Goal: Navigation & Orientation: Find specific page/section

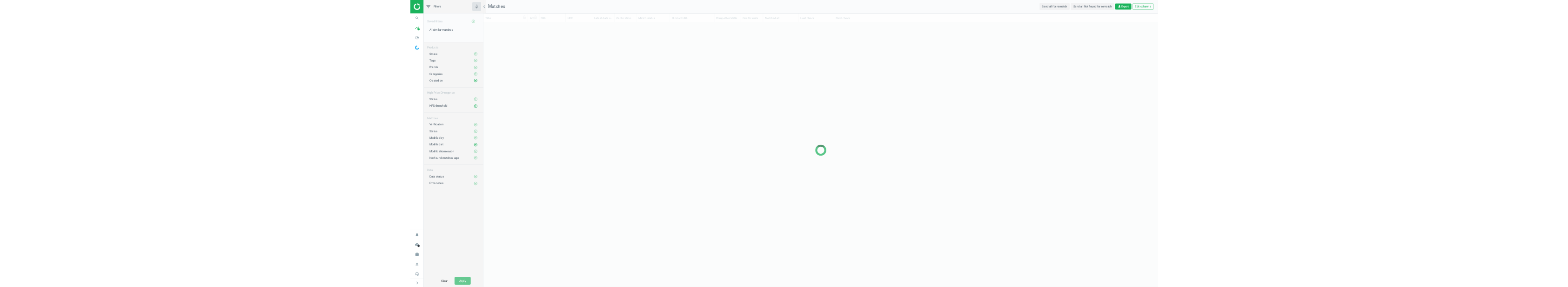
scroll to position [232, 1407]
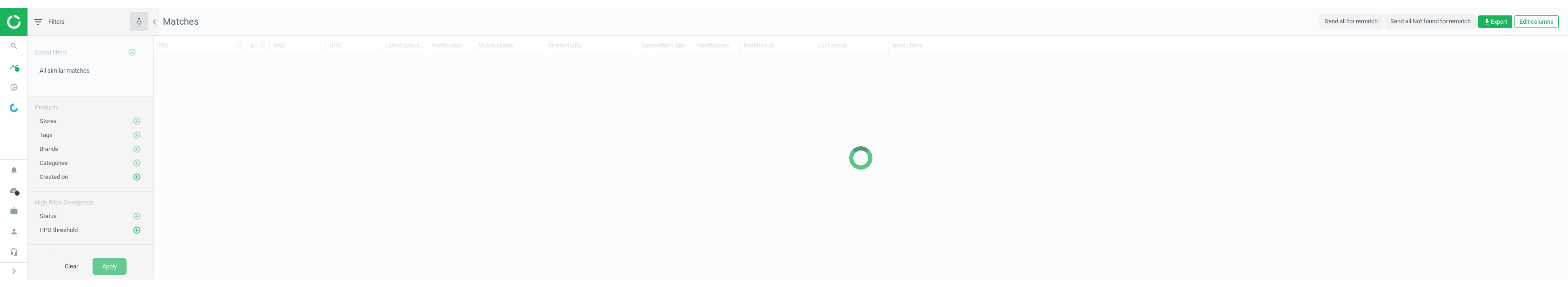
scroll to position [232, 1407]
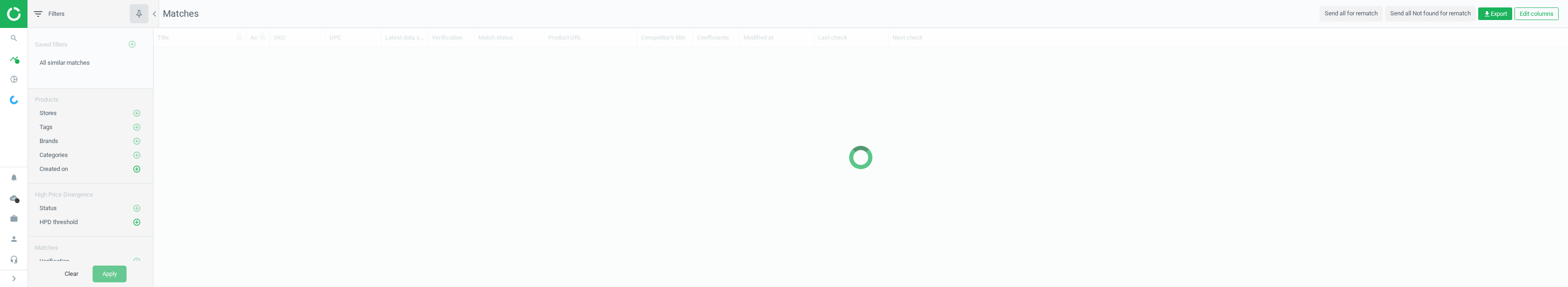
click at [633, 194] on div at bounding box center [861, 157] width 1415 height 259
click at [443, 151] on div at bounding box center [861, 157] width 1415 height 259
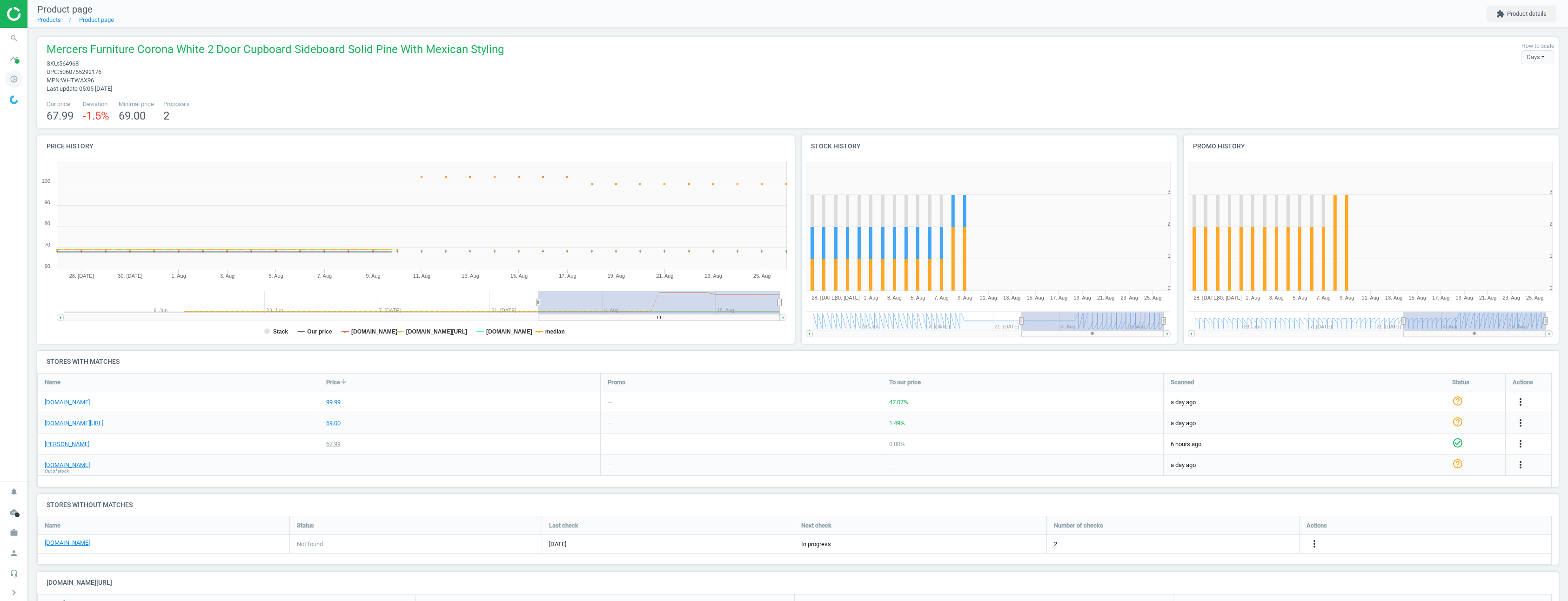
click at [15, 77] on icon "pie_chart_outlined" at bounding box center [13, 78] width 18 height 18
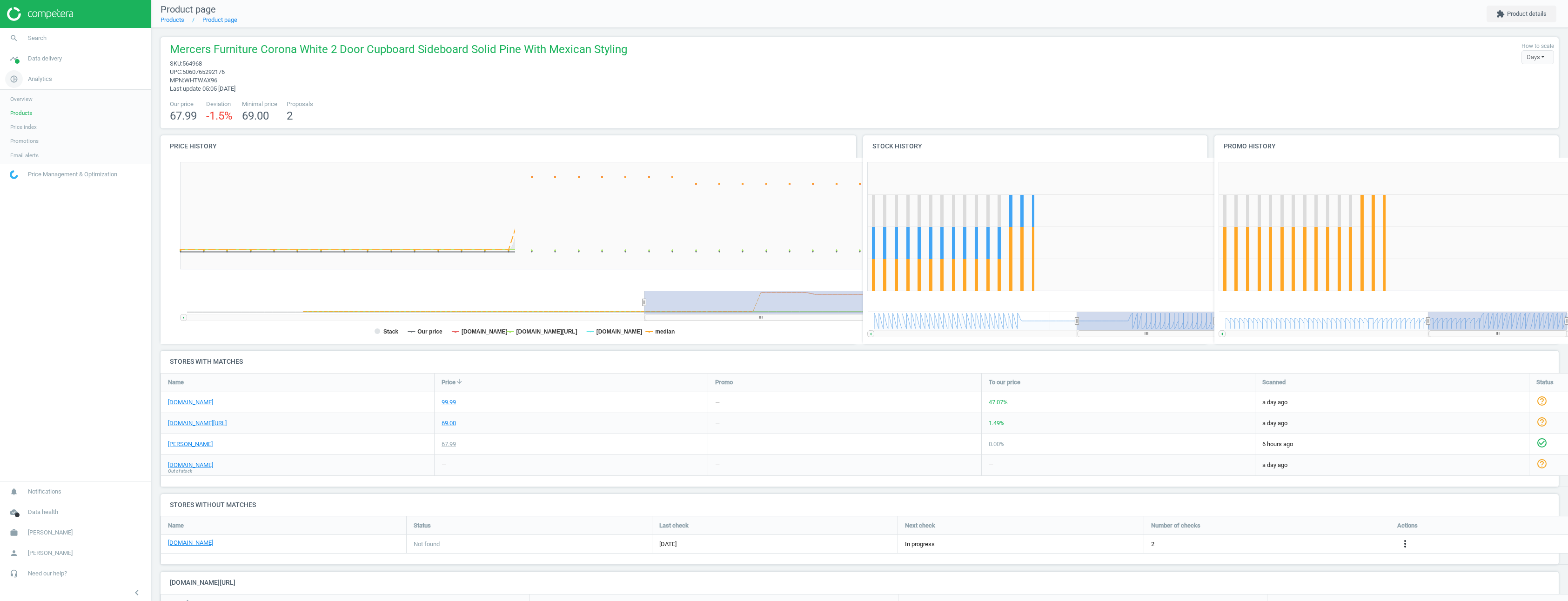
scroll to position [200, 357]
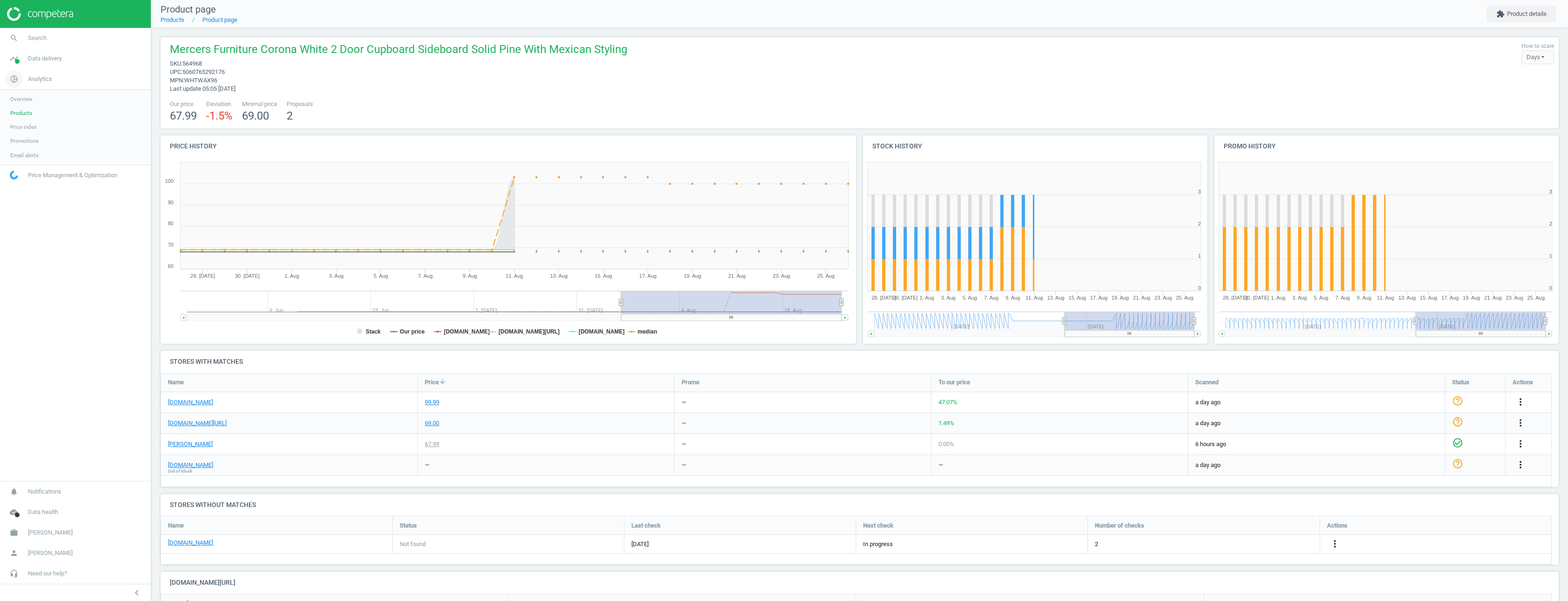
click at [30, 82] on span "Analytics" at bounding box center [40, 79] width 24 height 9
click at [33, 62] on span "Data delivery" at bounding box center [45, 58] width 34 height 9
click at [28, 105] on span "Matches" at bounding box center [21, 106] width 21 height 7
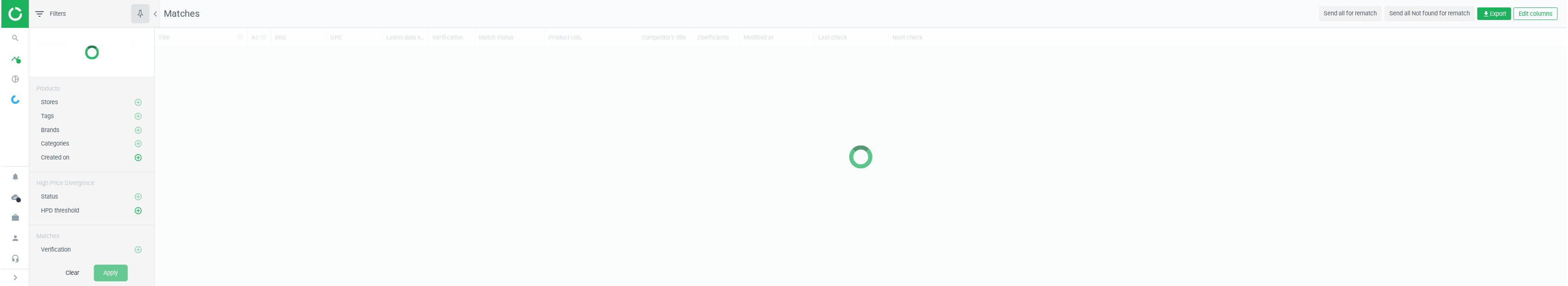
scroll to position [232, 1407]
click at [877, 226] on div at bounding box center [861, 157] width 1415 height 259
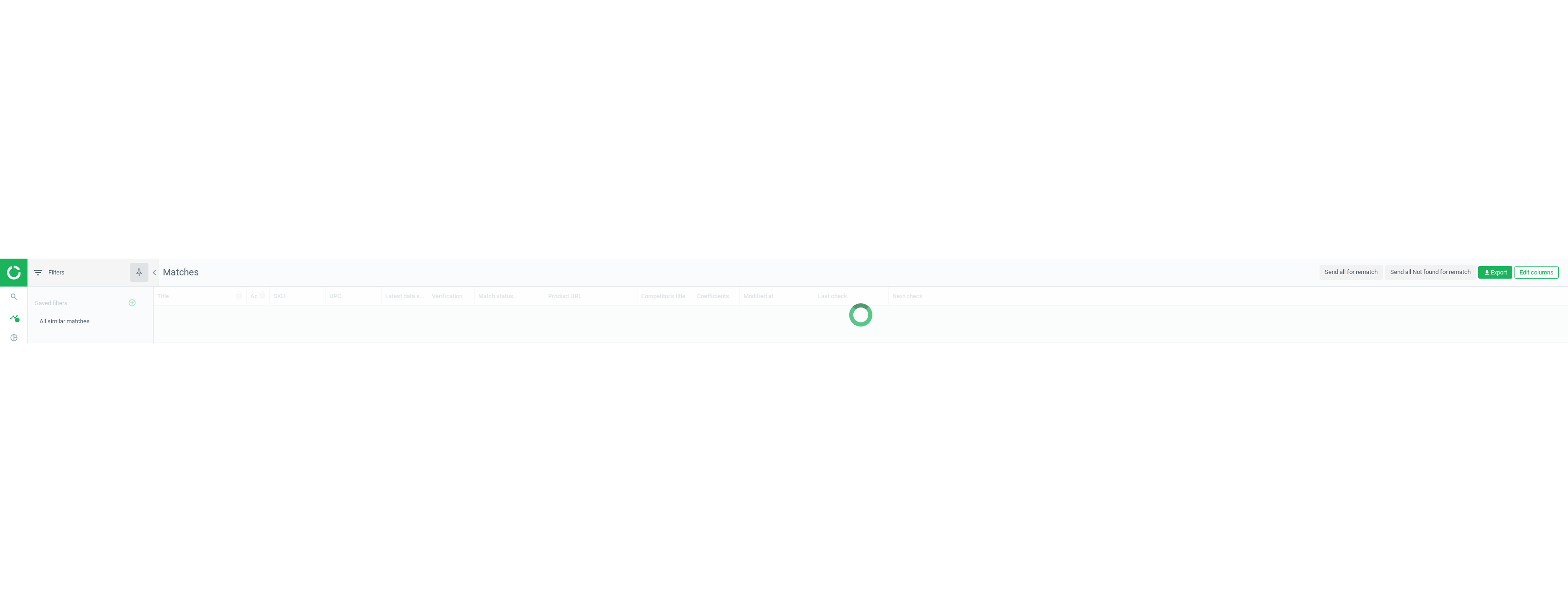
scroll to position [546, 1407]
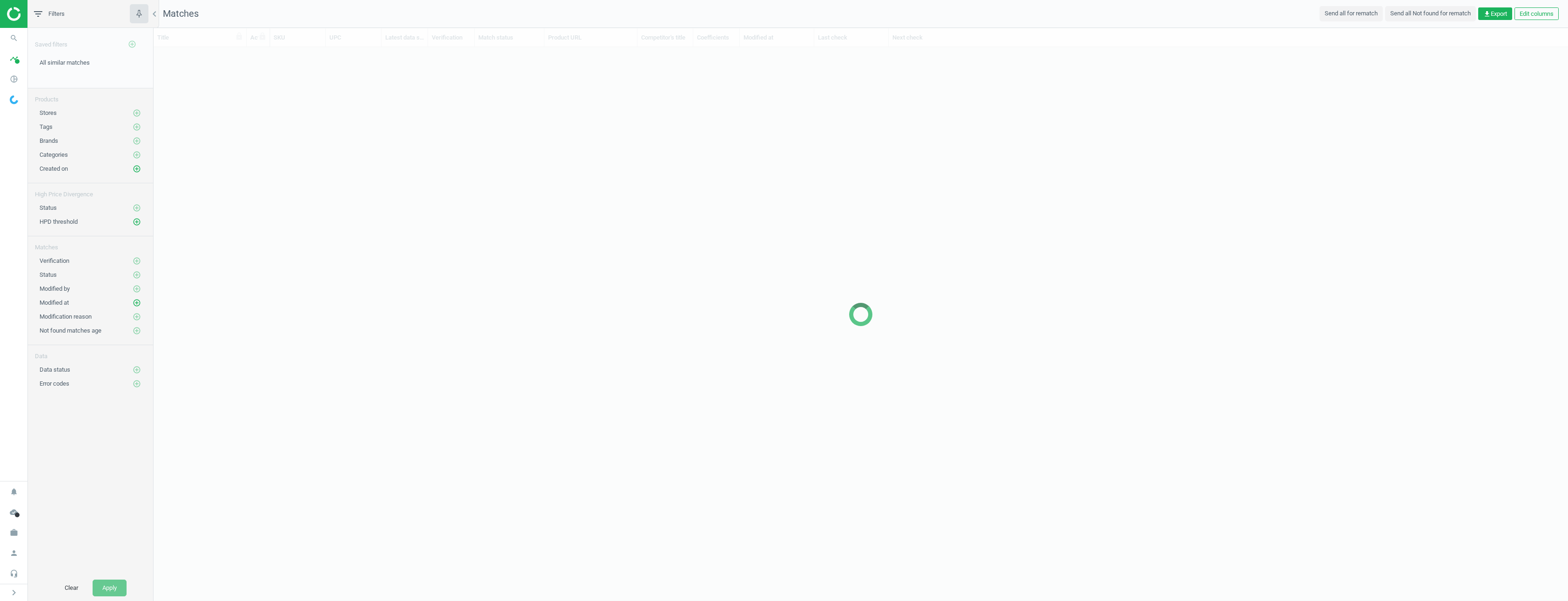
click at [349, 150] on div at bounding box center [861, 314] width 1415 height 573
click at [13, 286] on icon "work" at bounding box center [13, 532] width 18 height 18
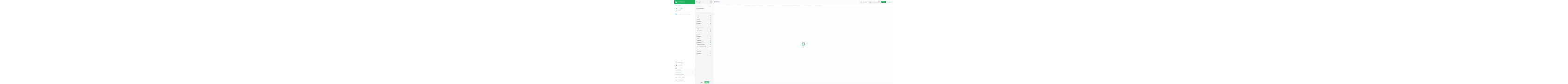
scroll to position [546, 1284]
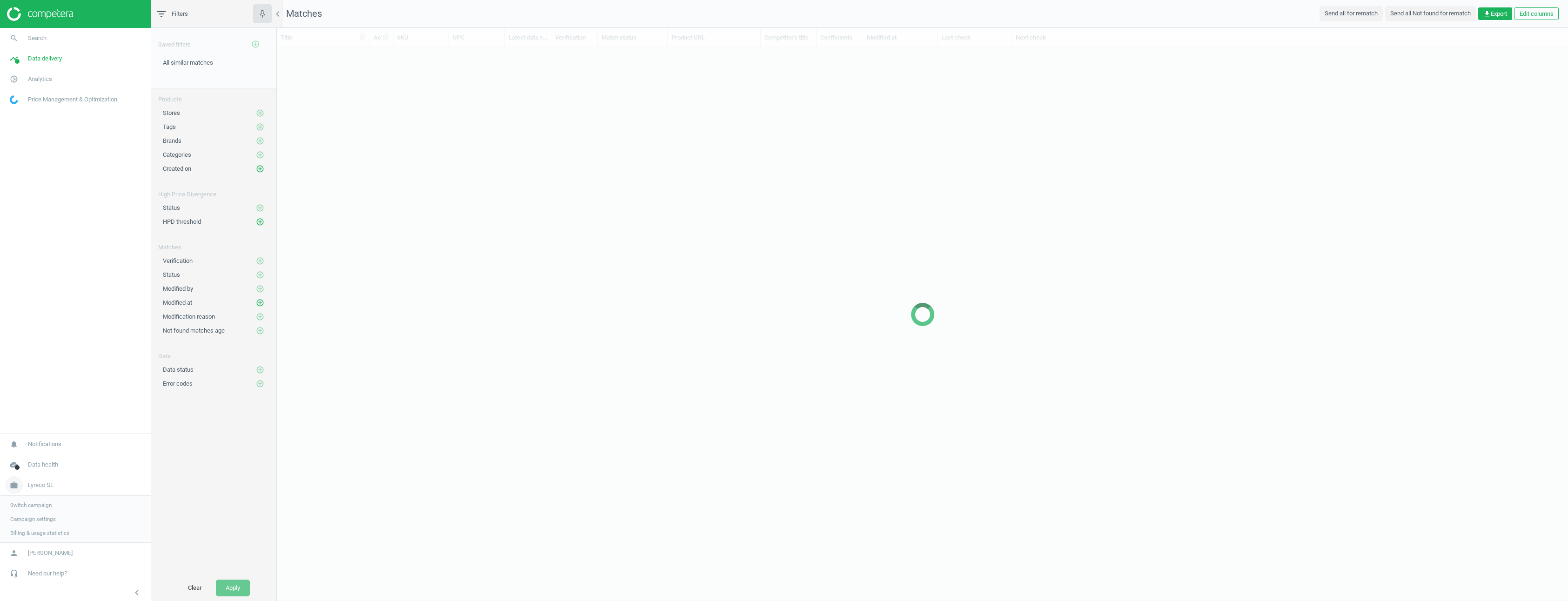
click at [46, 286] on span "Lyreco SE" at bounding box center [41, 485] width 26 height 9
click at [46, 286] on span "Lyreco SE" at bounding box center [41, 532] width 26 height 9
click at [43, 286] on span "Switch campaign" at bounding box center [31, 505] width 41 height 7
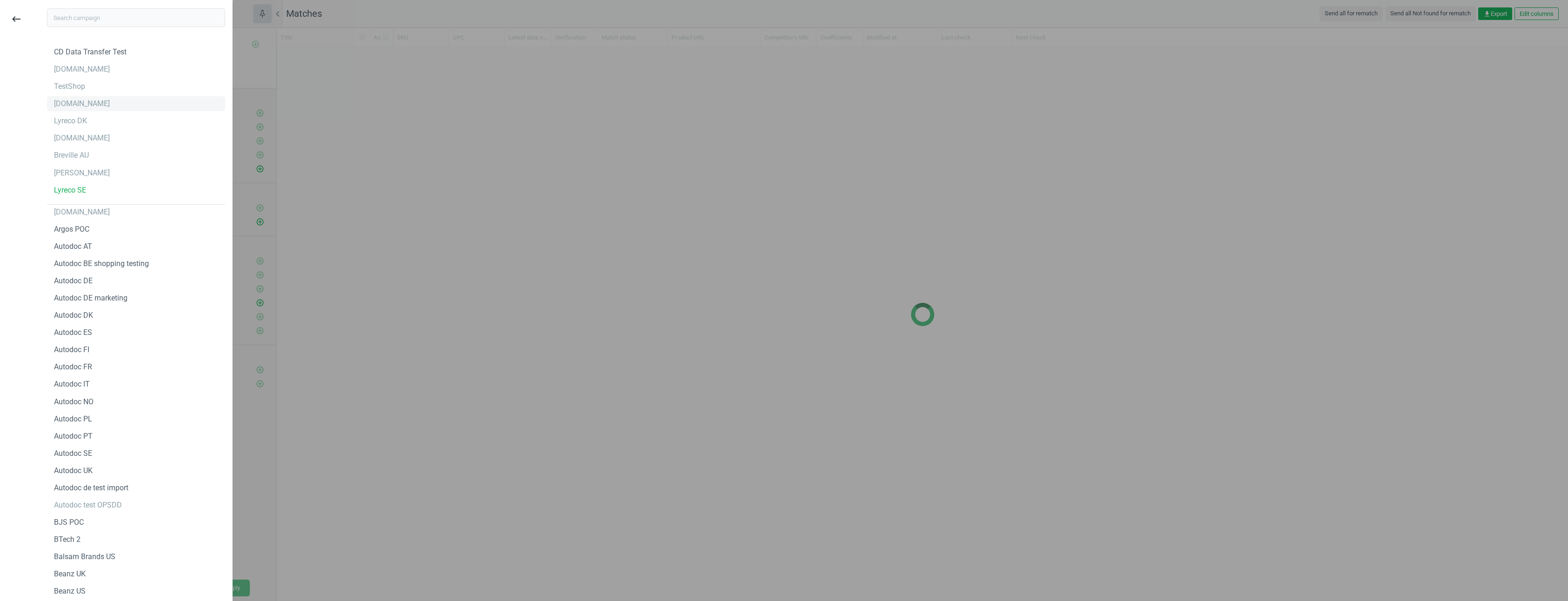
click at [112, 103] on div "Flaconi.de" at bounding box center [136, 103] width 178 height 15
click at [15, 22] on icon "keyboard_backspace" at bounding box center [16, 19] width 11 height 11
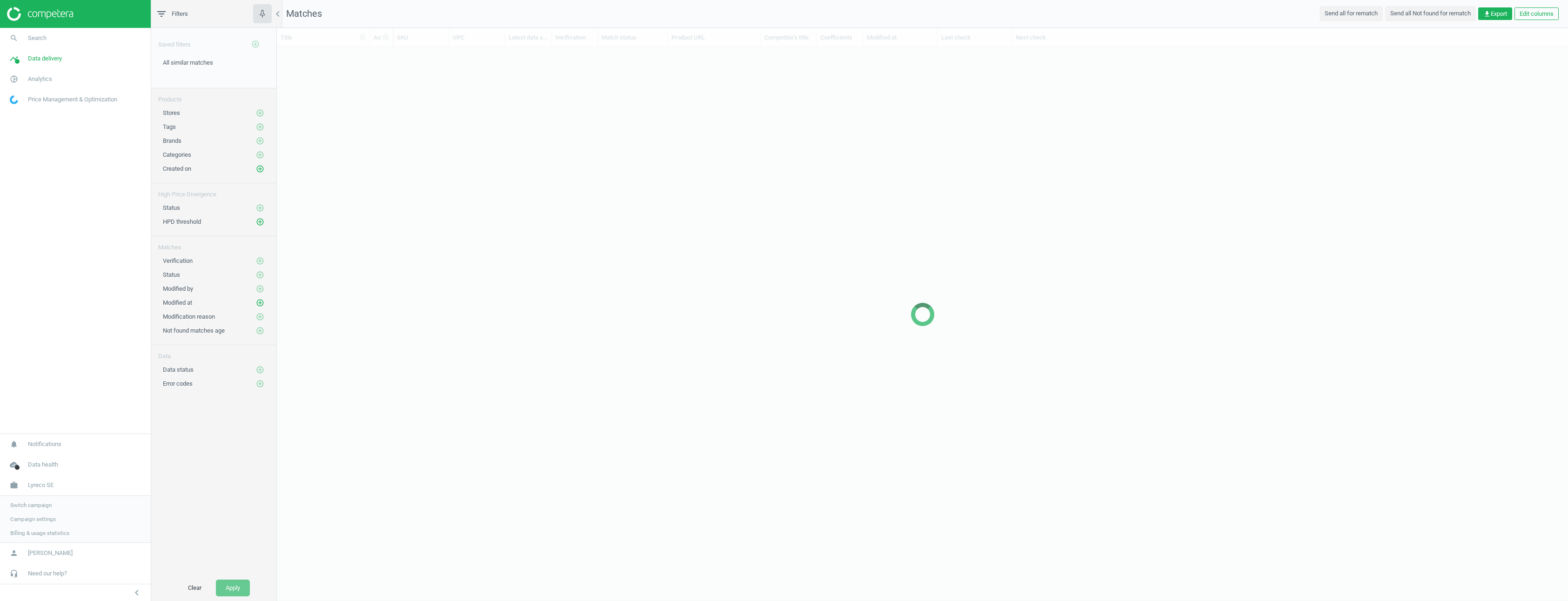
click at [986, 190] on div at bounding box center [922, 314] width 1291 height 573
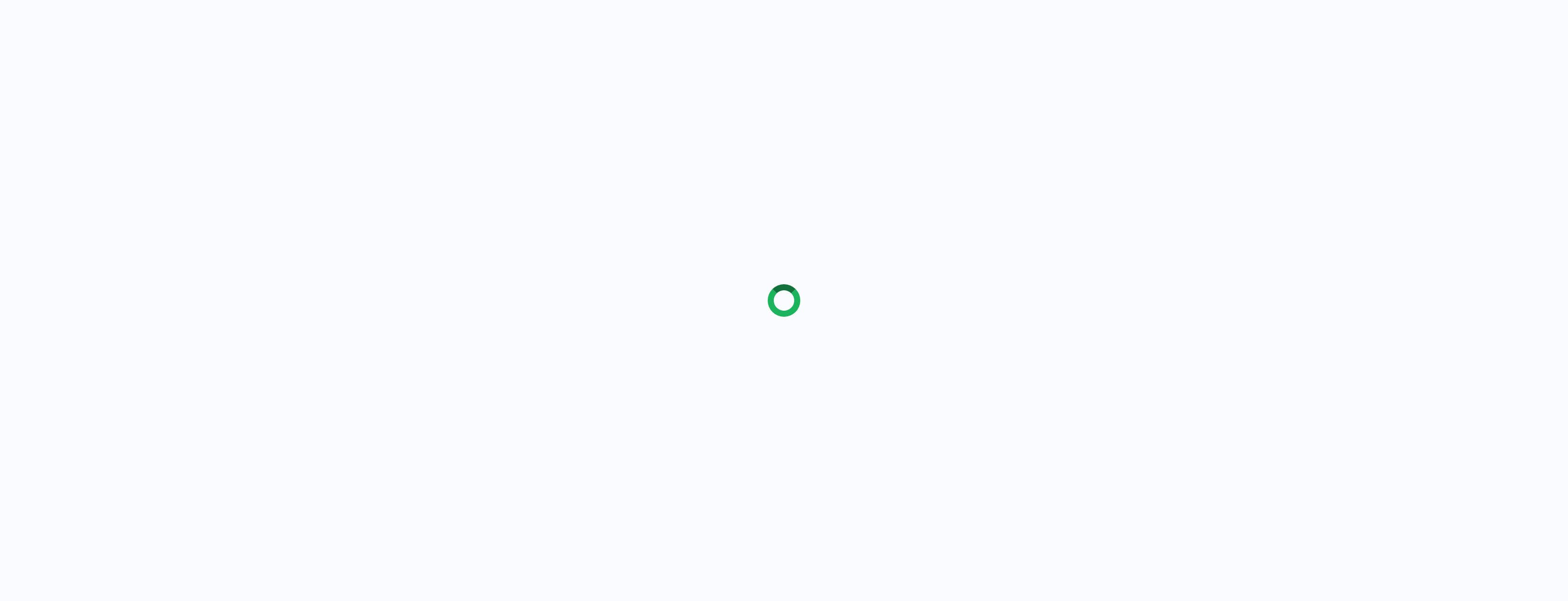
click at [253, 108] on div at bounding box center [784, 300] width 1568 height 601
click at [289, 170] on div at bounding box center [784, 300] width 1568 height 601
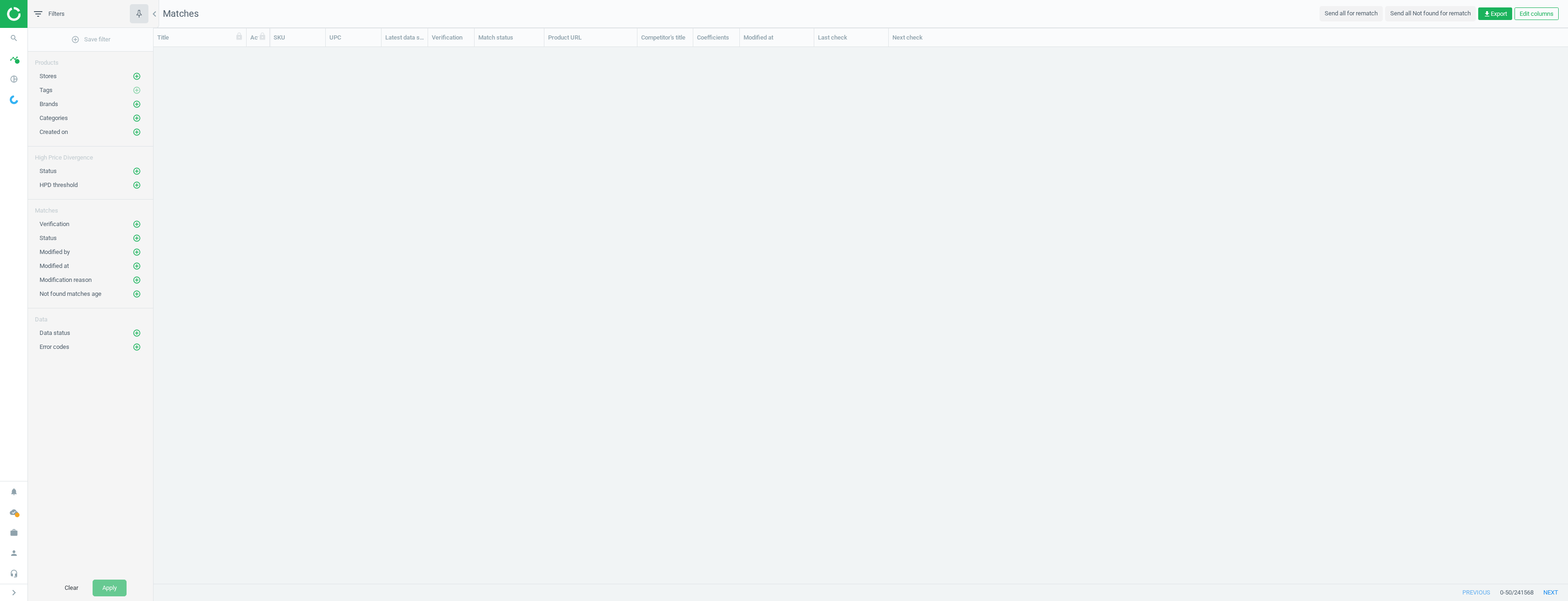
scroll to position [529, 1407]
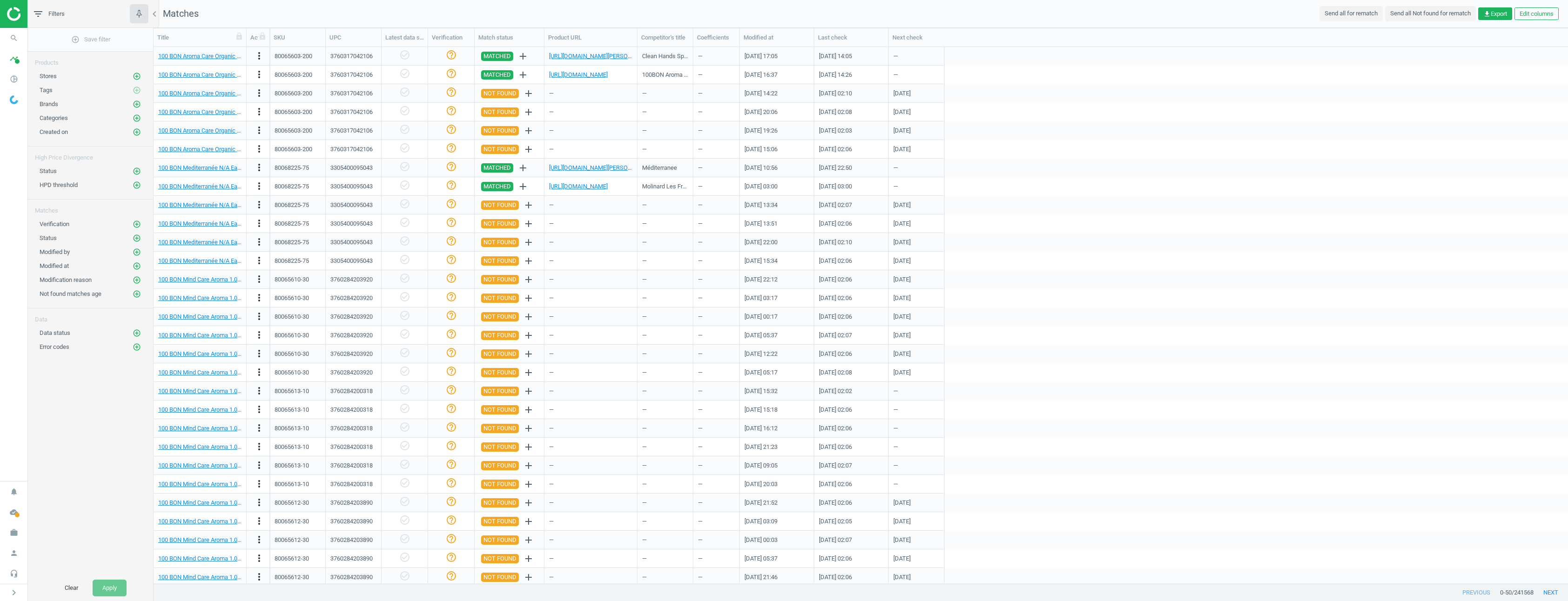
click at [1113, 155] on div "80065603-200 3760317042106 check_circle_outline help_outline NOT FOUND add — — …" at bounding box center [919, 149] width 1298 height 19
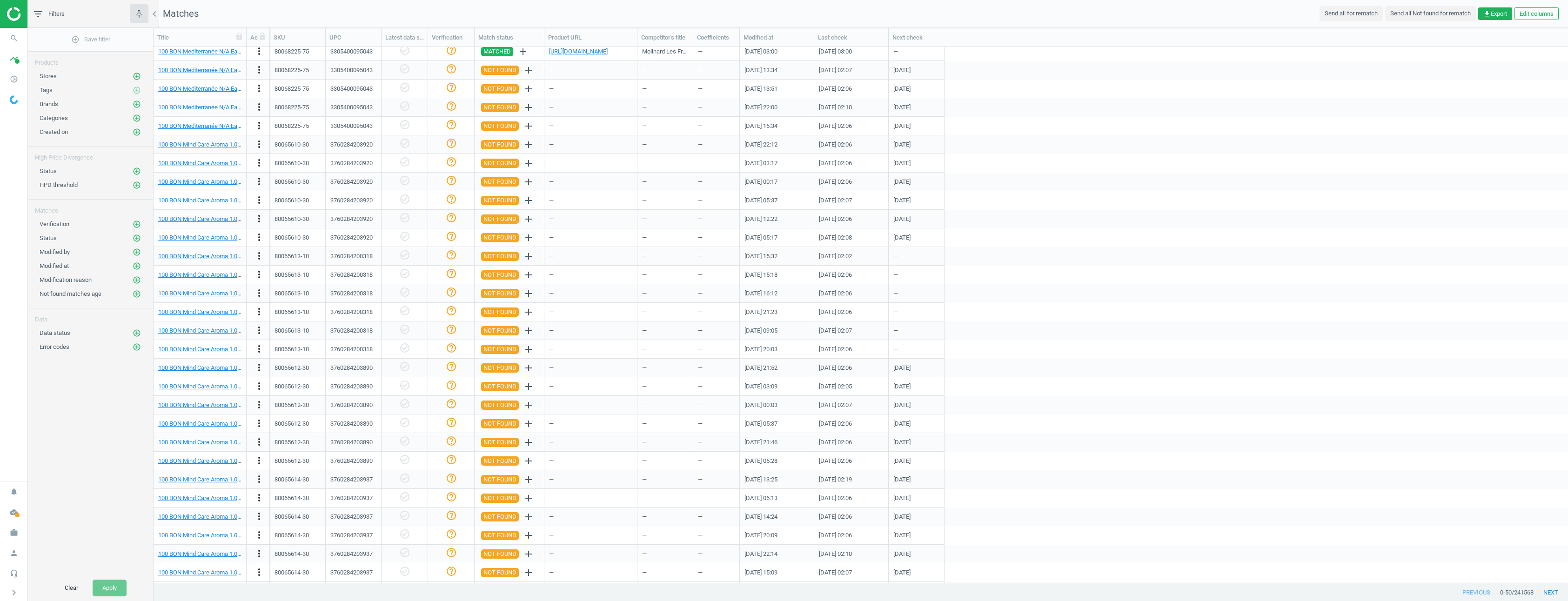
scroll to position [0, 0]
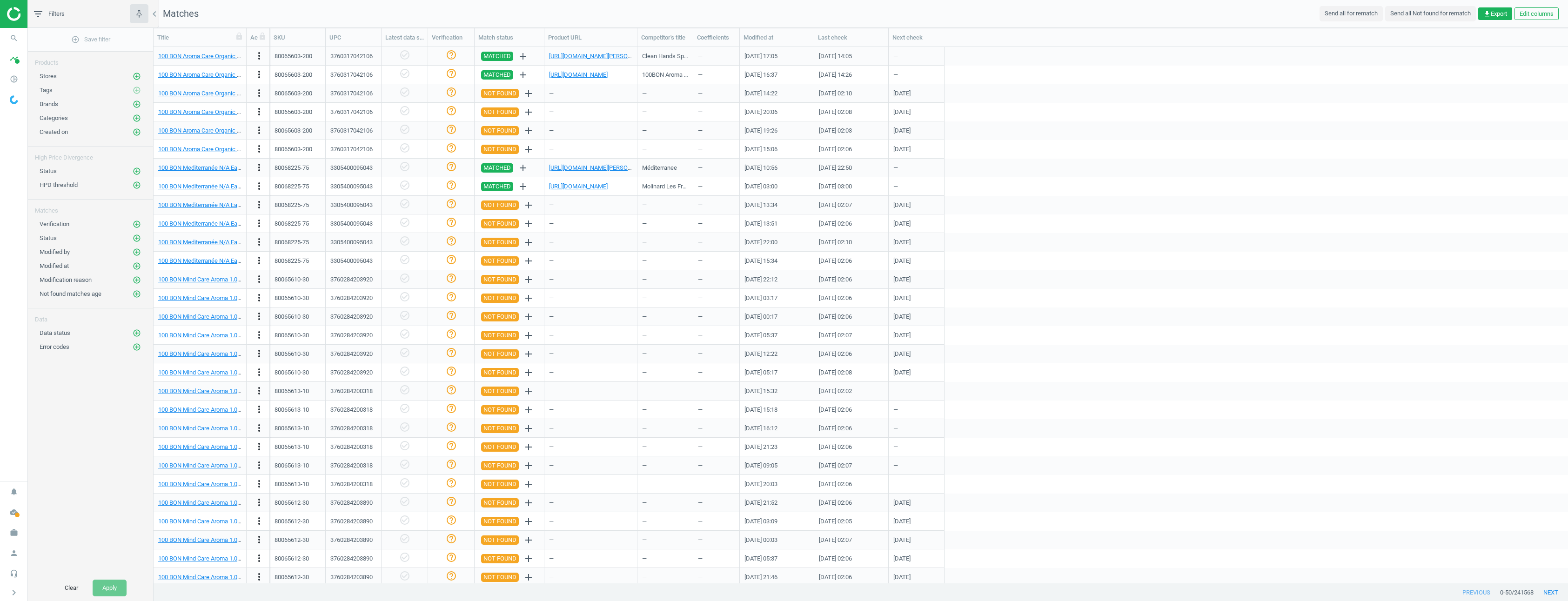
click at [1167, 96] on div "80065603-200 3760317042106 check_circle_outline help_outline NOT FOUND add — — …" at bounding box center [919, 93] width 1298 height 19
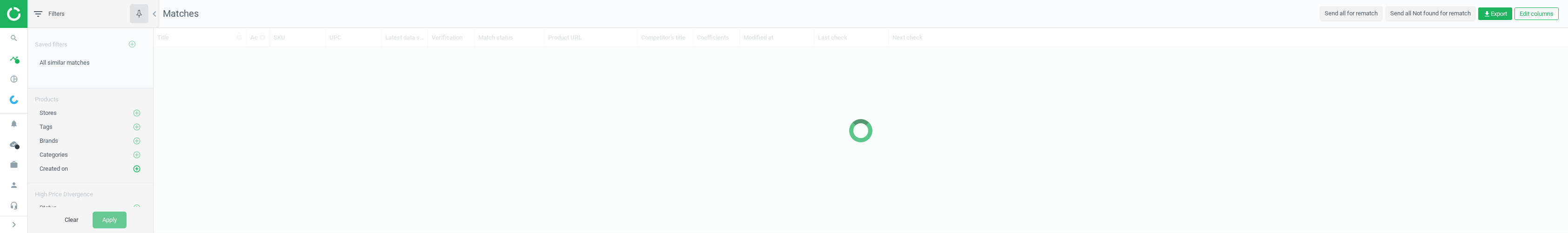
scroll to position [178, 1407]
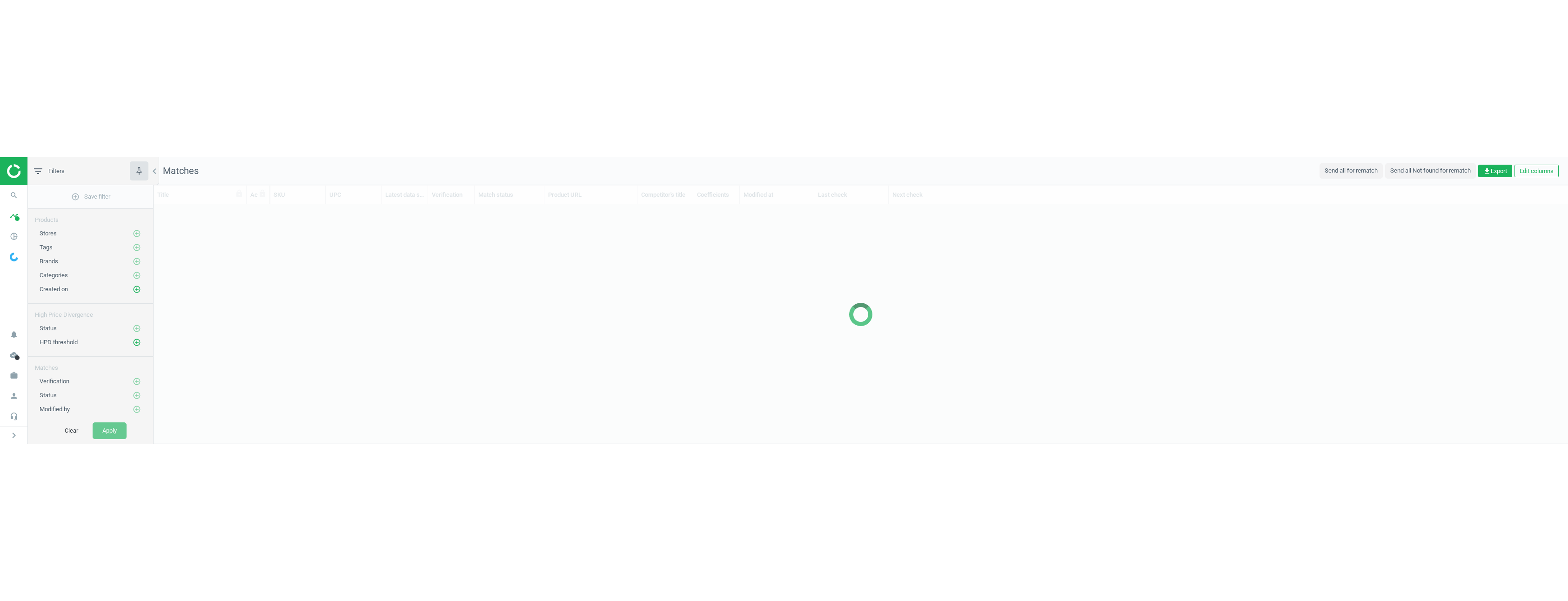
scroll to position [232, 1407]
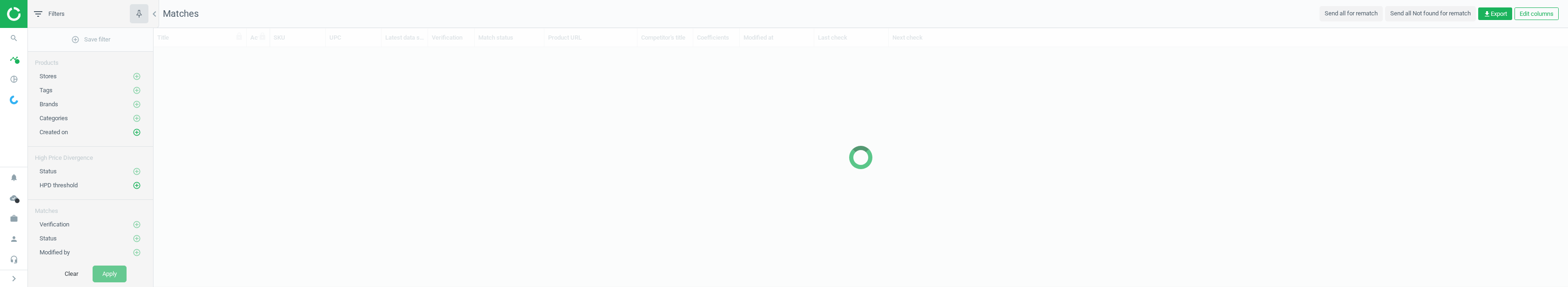
click at [1059, 88] on div at bounding box center [861, 157] width 1415 height 259
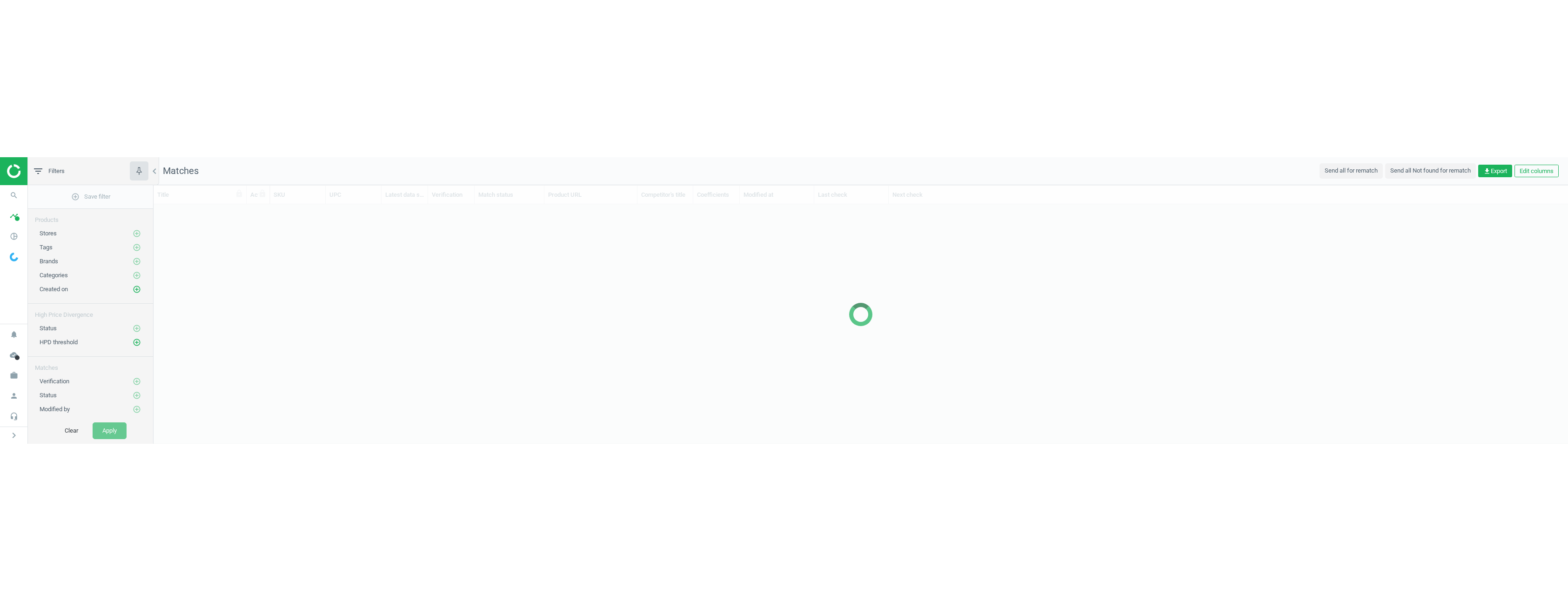
scroll to position [546, 1407]
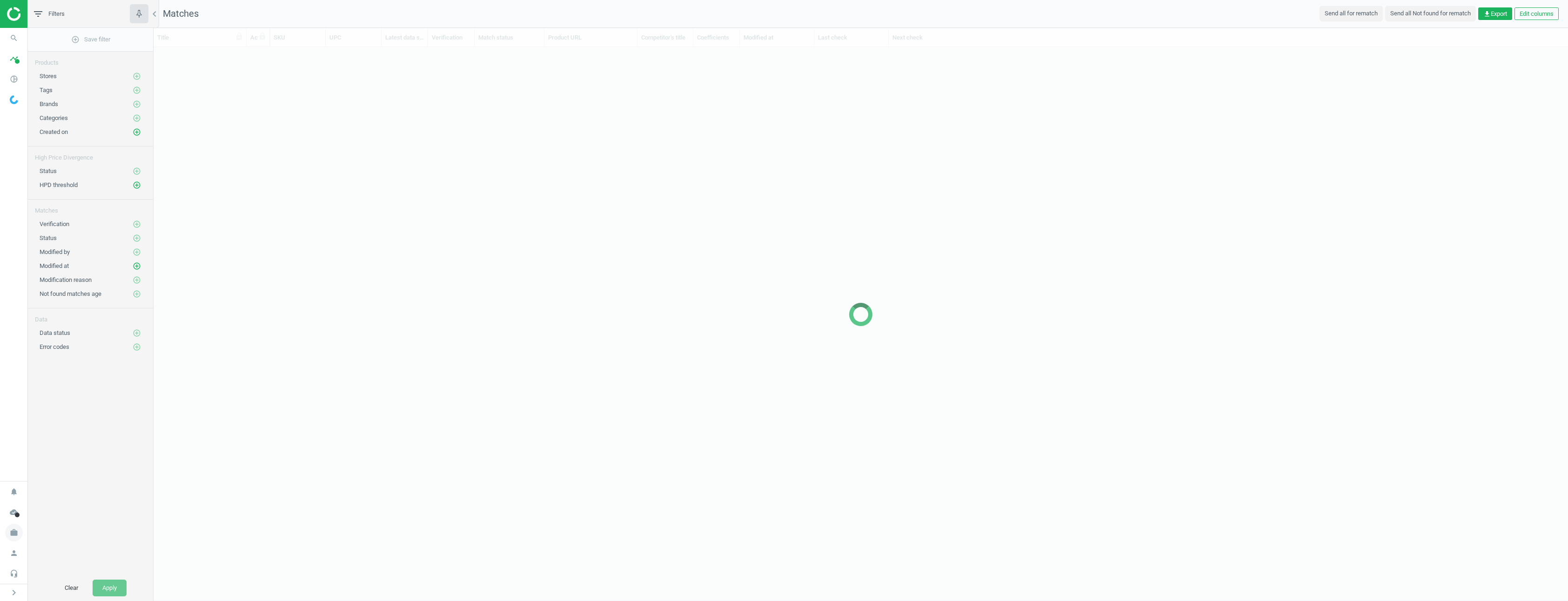
click at [15, 285] on icon "work" at bounding box center [13, 532] width 18 height 18
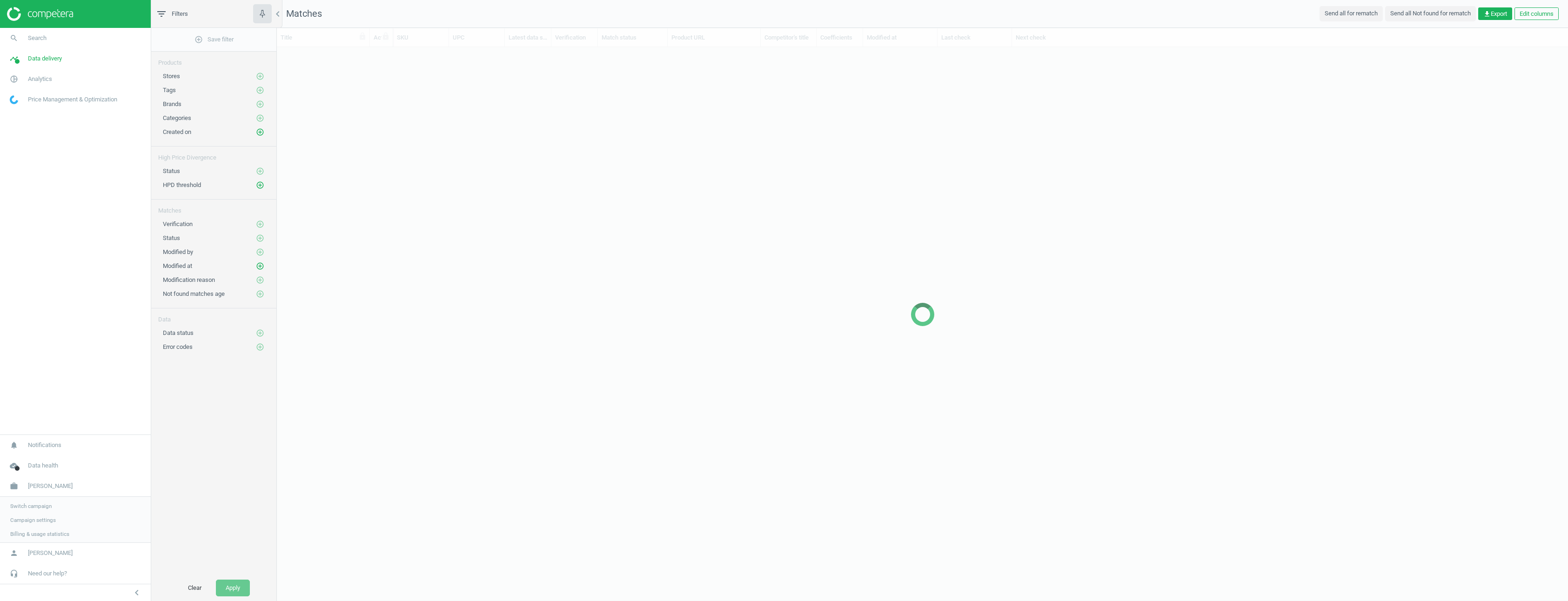
scroll to position [546, 1284]
click at [33, 285] on span "Campaign settings" at bounding box center [33, 519] width 46 height 7
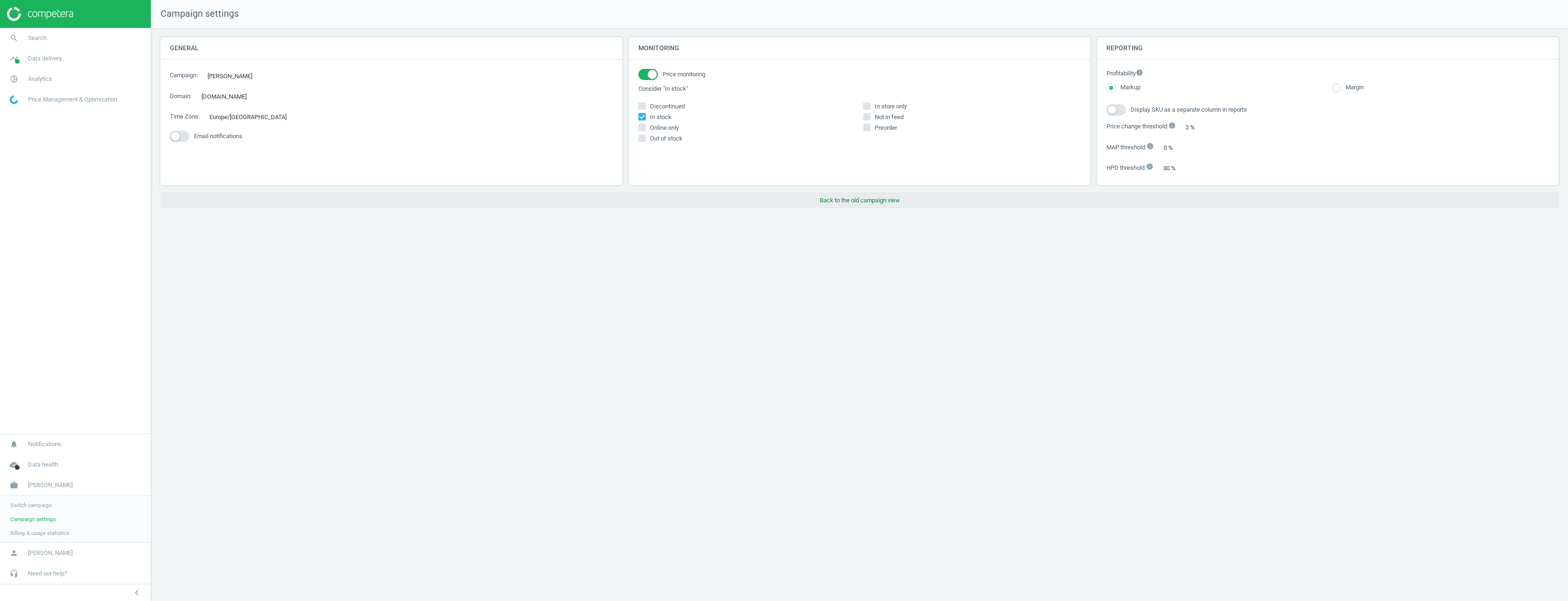
click at [842, 198] on button "Back to the old campaign view" at bounding box center [859, 201] width 1398 height 17
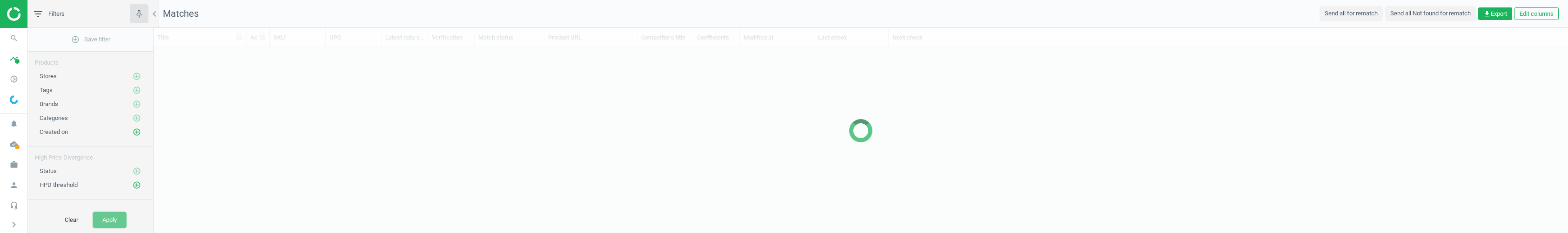
scroll to position [161, 1407]
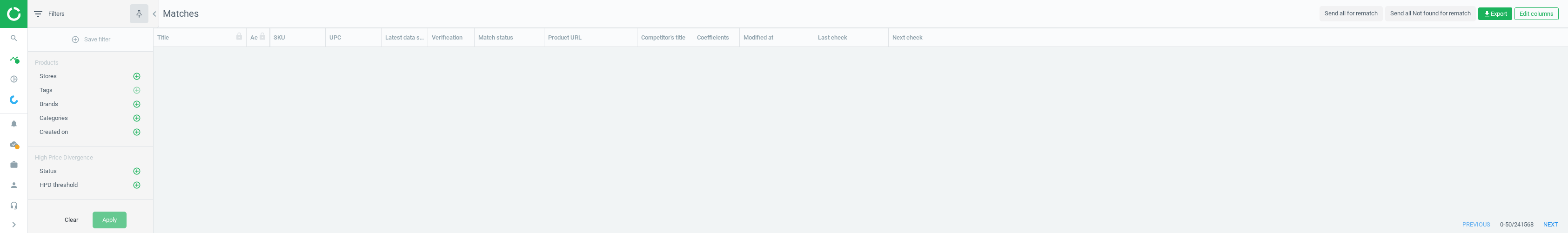
scroll to position [161, 1407]
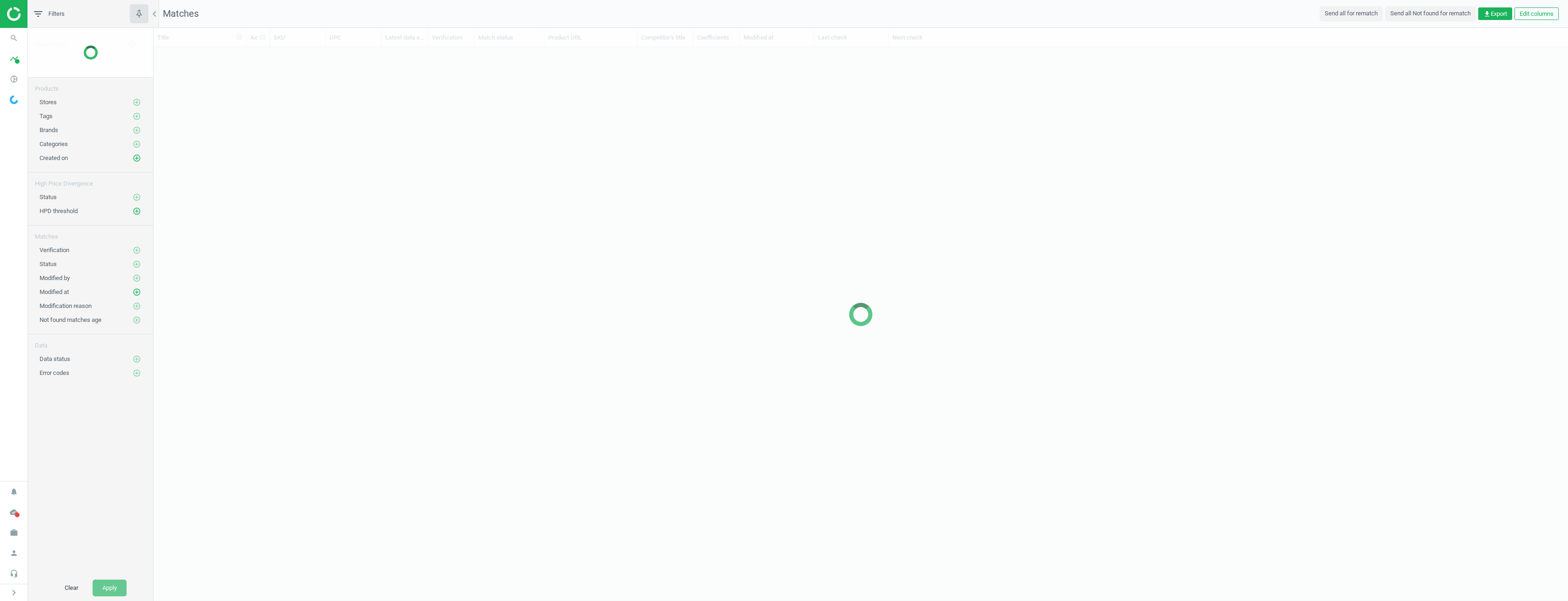
scroll to position [546, 1407]
click at [12, 59] on icon "timeline" at bounding box center [13, 58] width 18 height 18
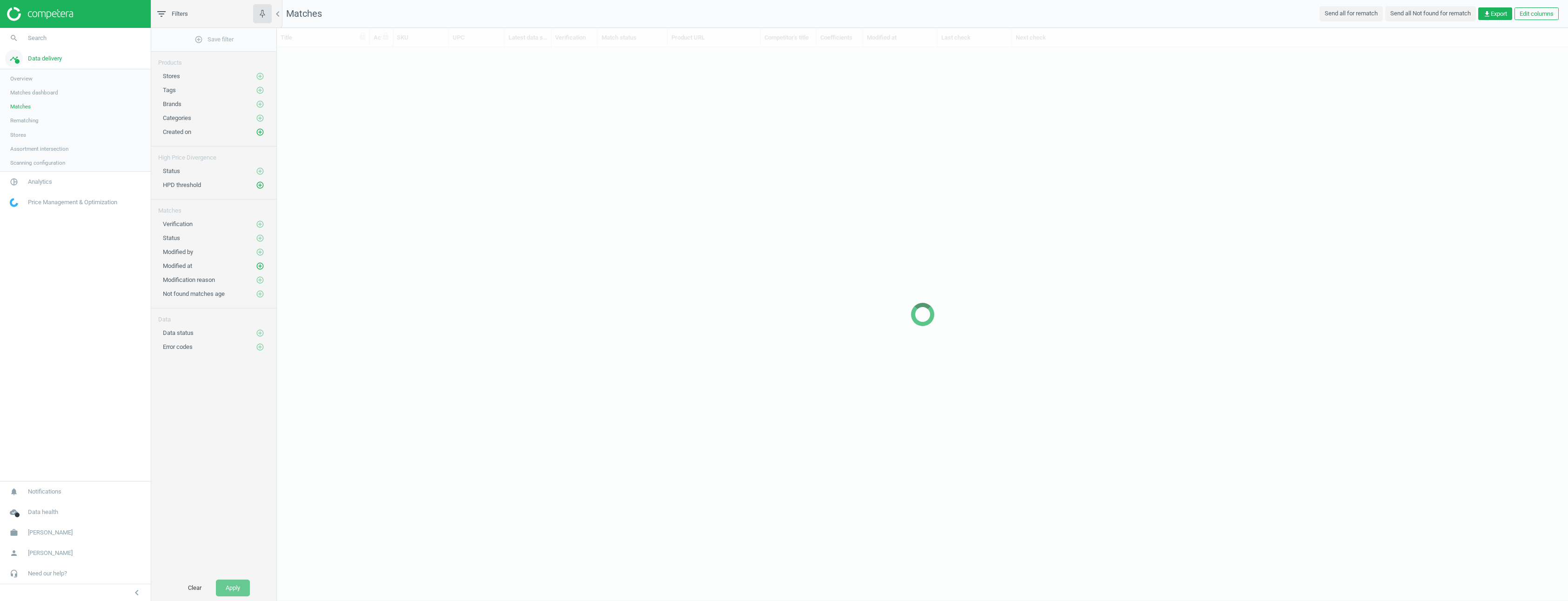
scroll to position [546, 1284]
click at [21, 76] on span "Overview" at bounding box center [21, 78] width 23 height 7
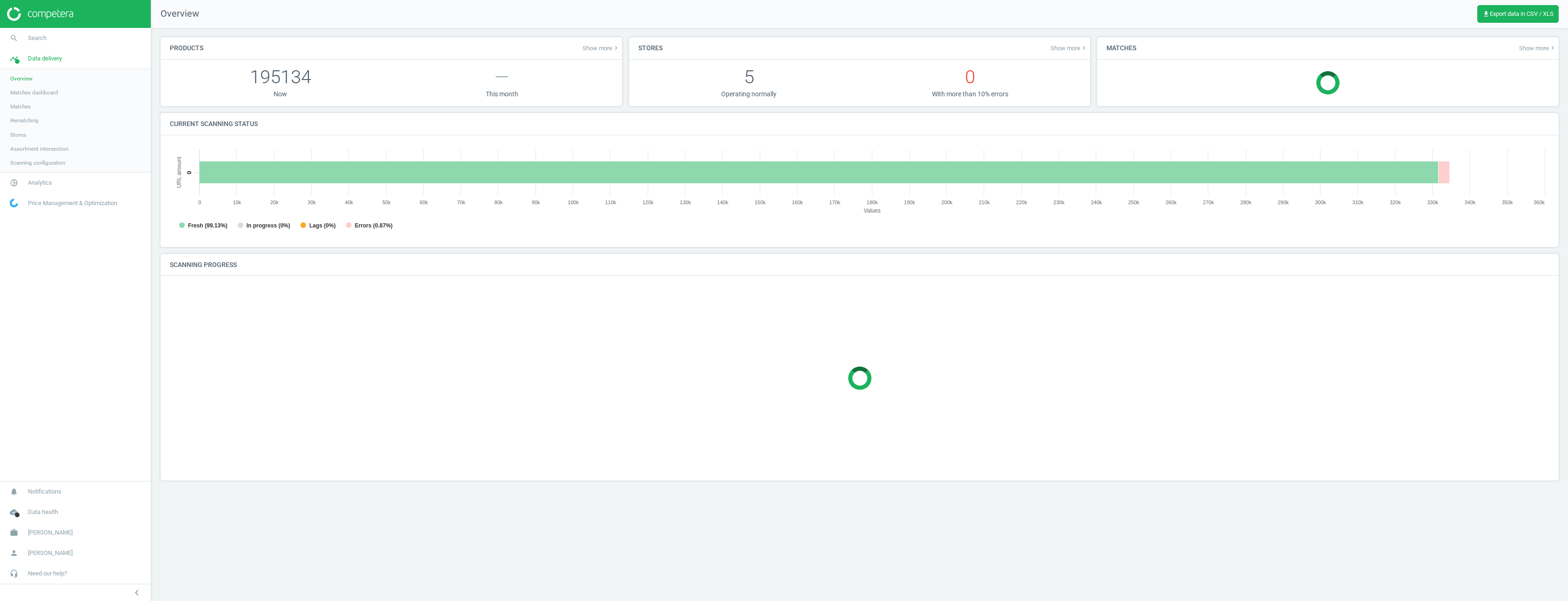
scroll to position [200, 1394]
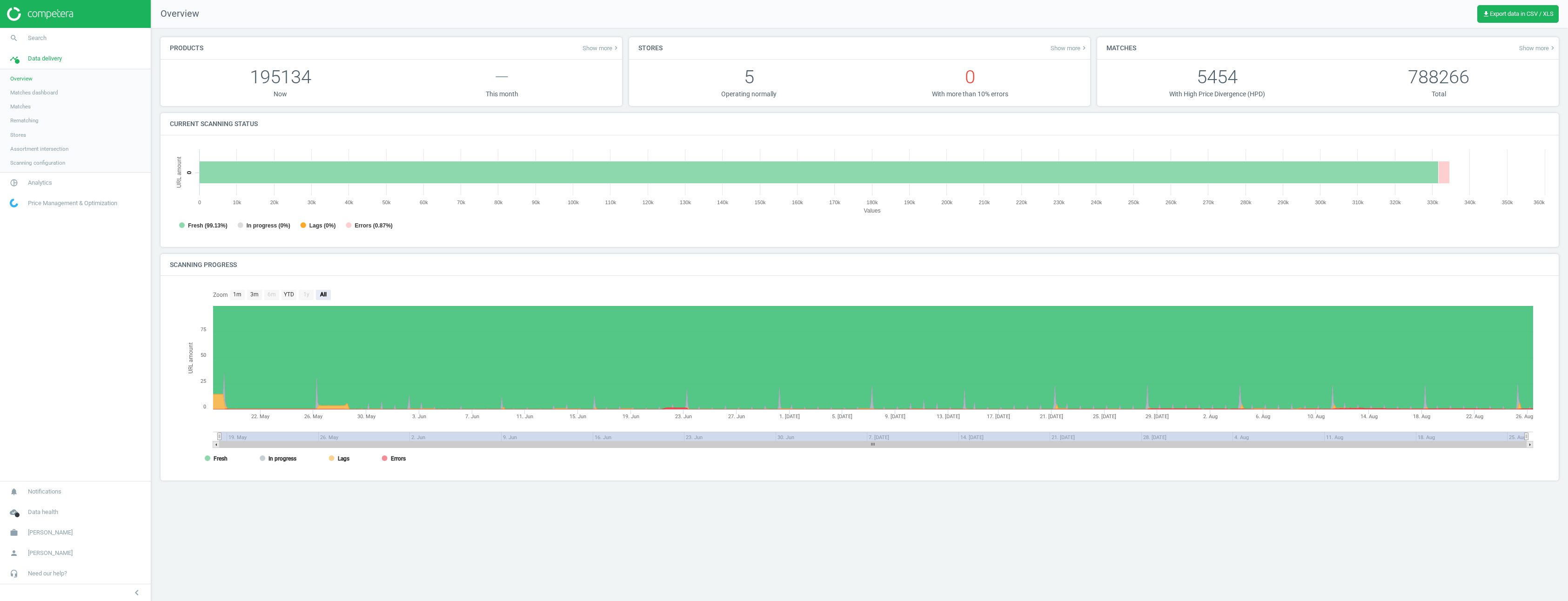
click at [56, 163] on span "Scanning configuration" at bounding box center [38, 162] width 55 height 7
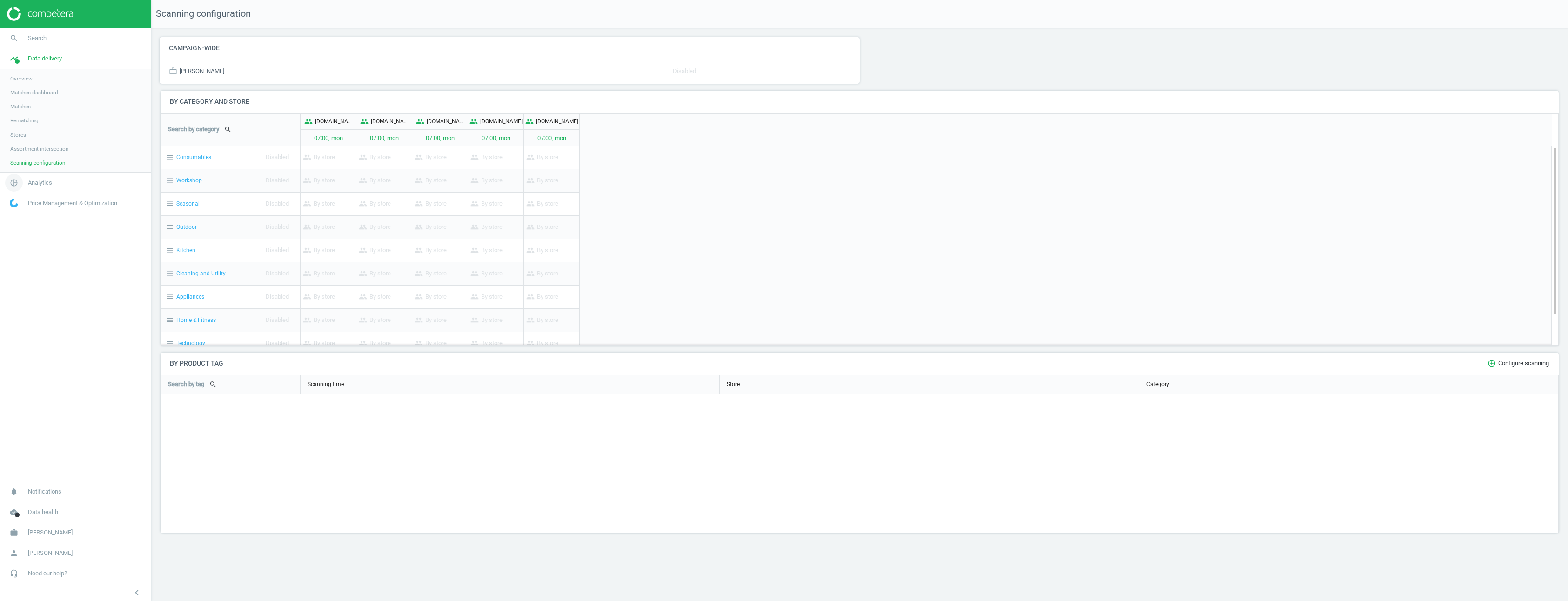
click at [56, 181] on link "pie_chart_outlined Analytics" at bounding box center [75, 183] width 151 height 21
click at [29, 97] on span "Overview" at bounding box center [21, 99] width 23 height 7
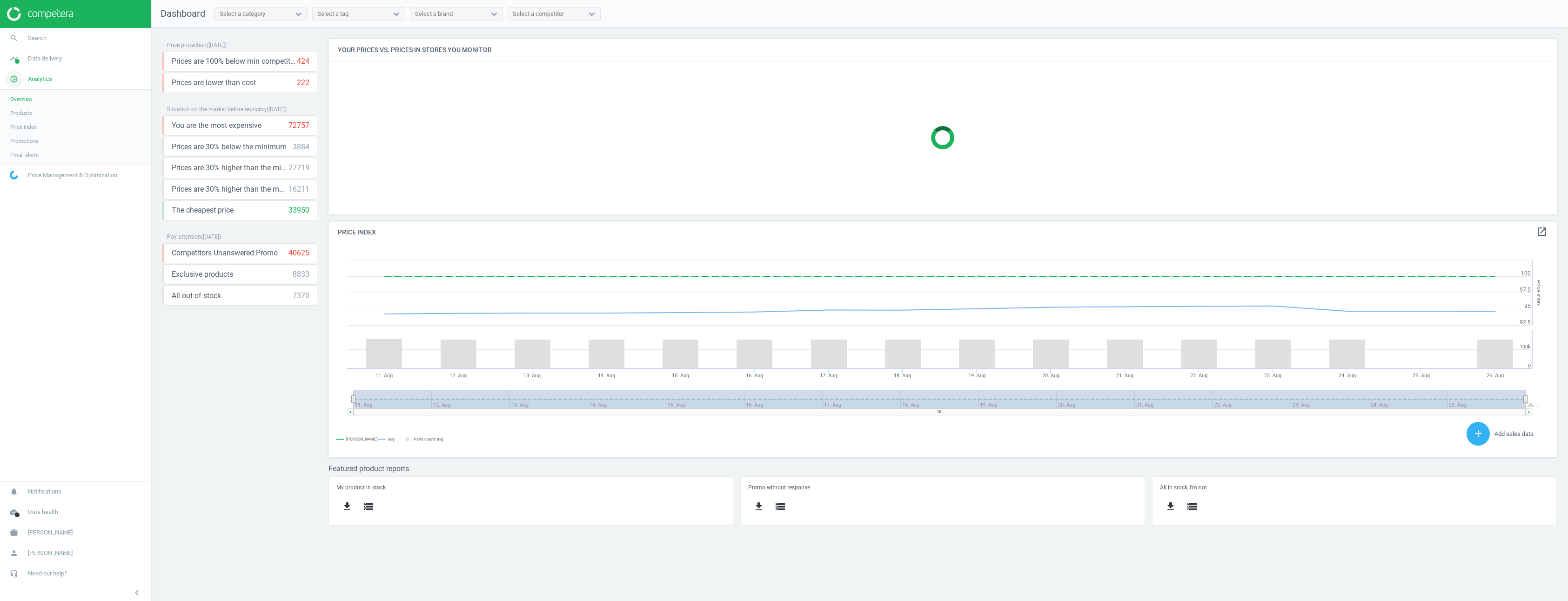
scroll to position [228, 1243]
click at [49, 57] on span "Data delivery" at bounding box center [45, 58] width 34 height 9
click at [18, 139] on link "Stores" at bounding box center [75, 134] width 151 height 14
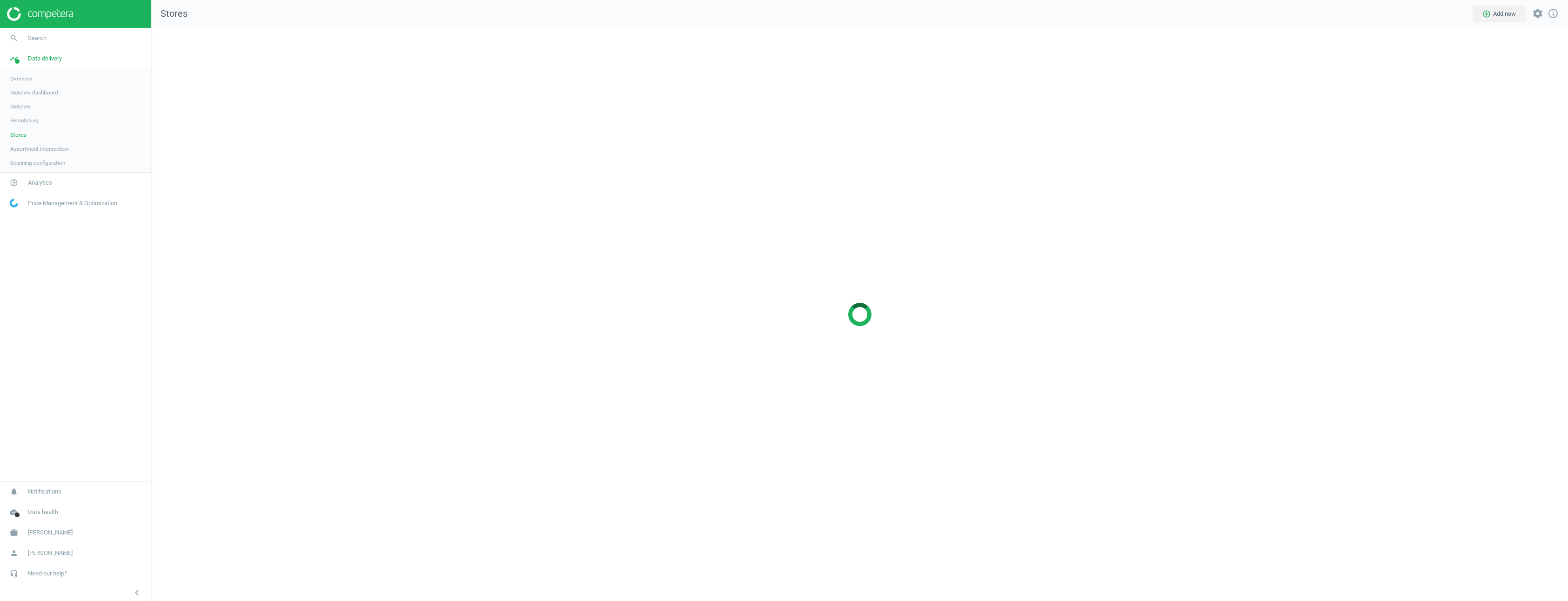
scroll to position [587, 1431]
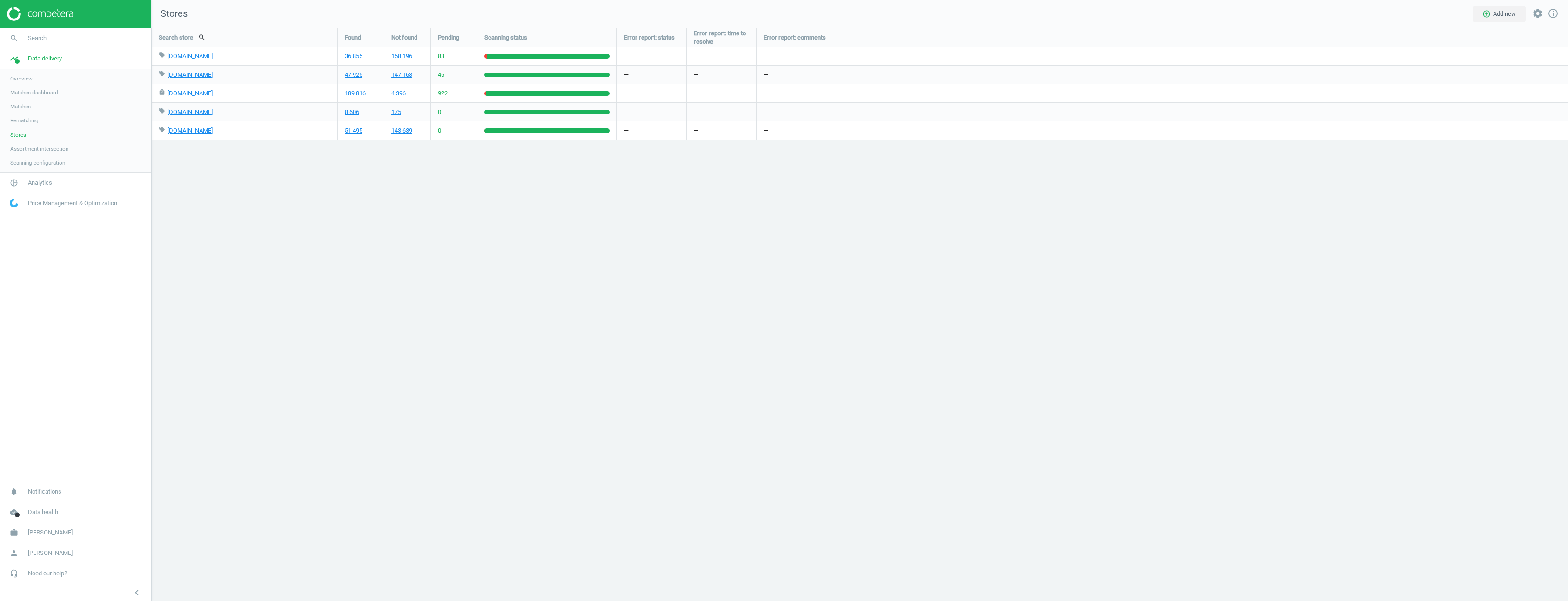
click at [23, 106] on span "Matches" at bounding box center [21, 106] width 21 height 7
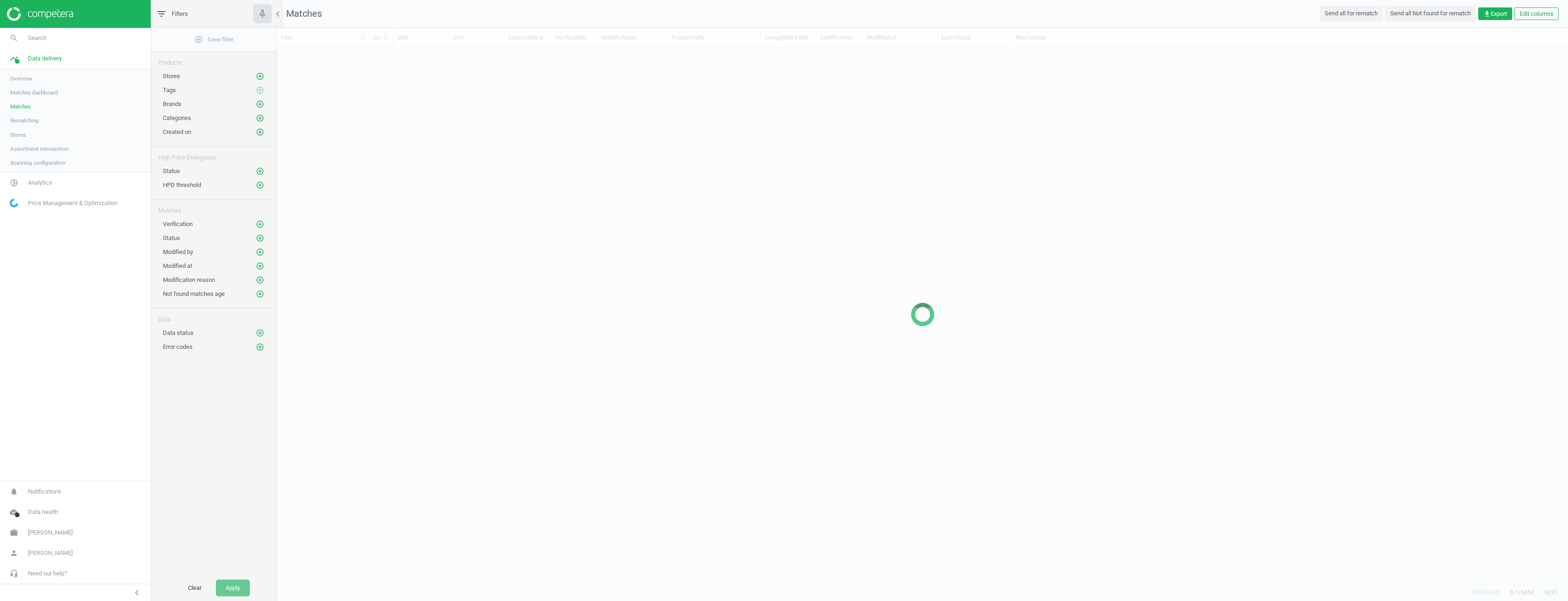
scroll to position [529, 1284]
click at [37, 185] on span "Analytics" at bounding box center [40, 183] width 24 height 9
click at [19, 111] on span "Products" at bounding box center [21, 113] width 22 height 7
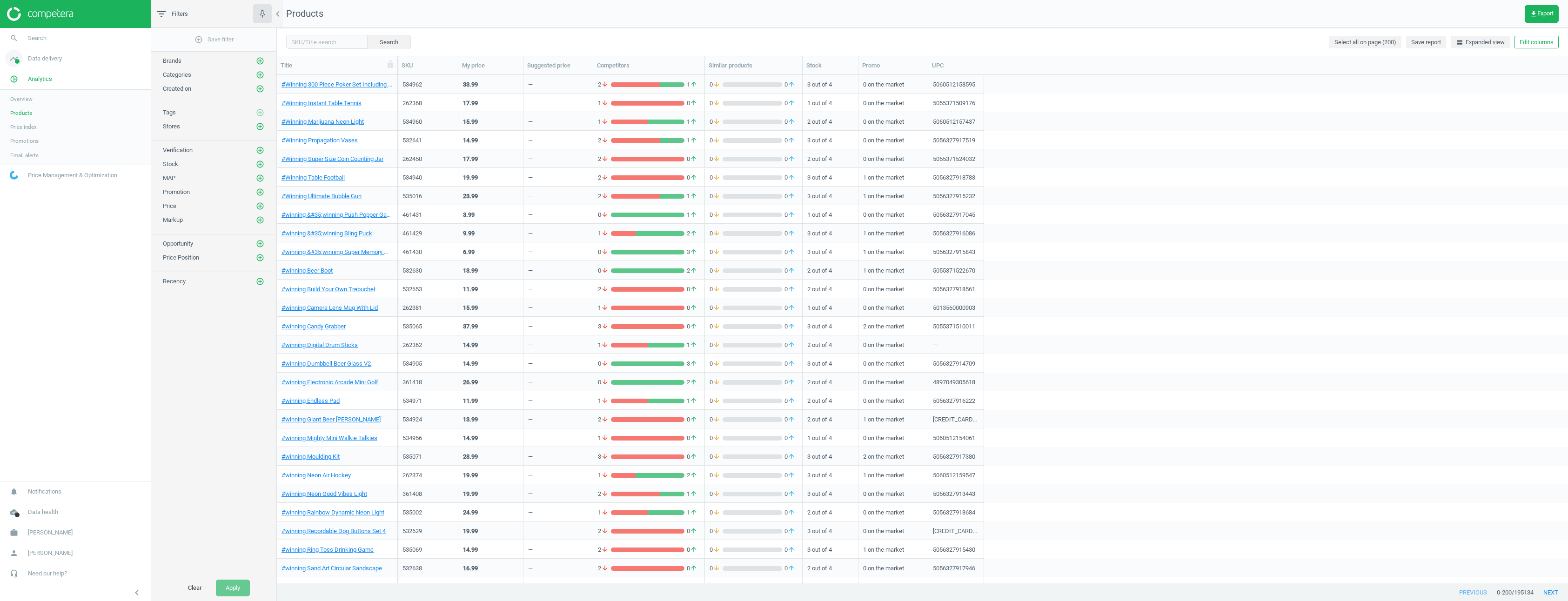
click at [44, 58] on span "Data delivery" at bounding box center [45, 58] width 34 height 9
click at [21, 105] on span "Matches" at bounding box center [21, 106] width 21 height 7
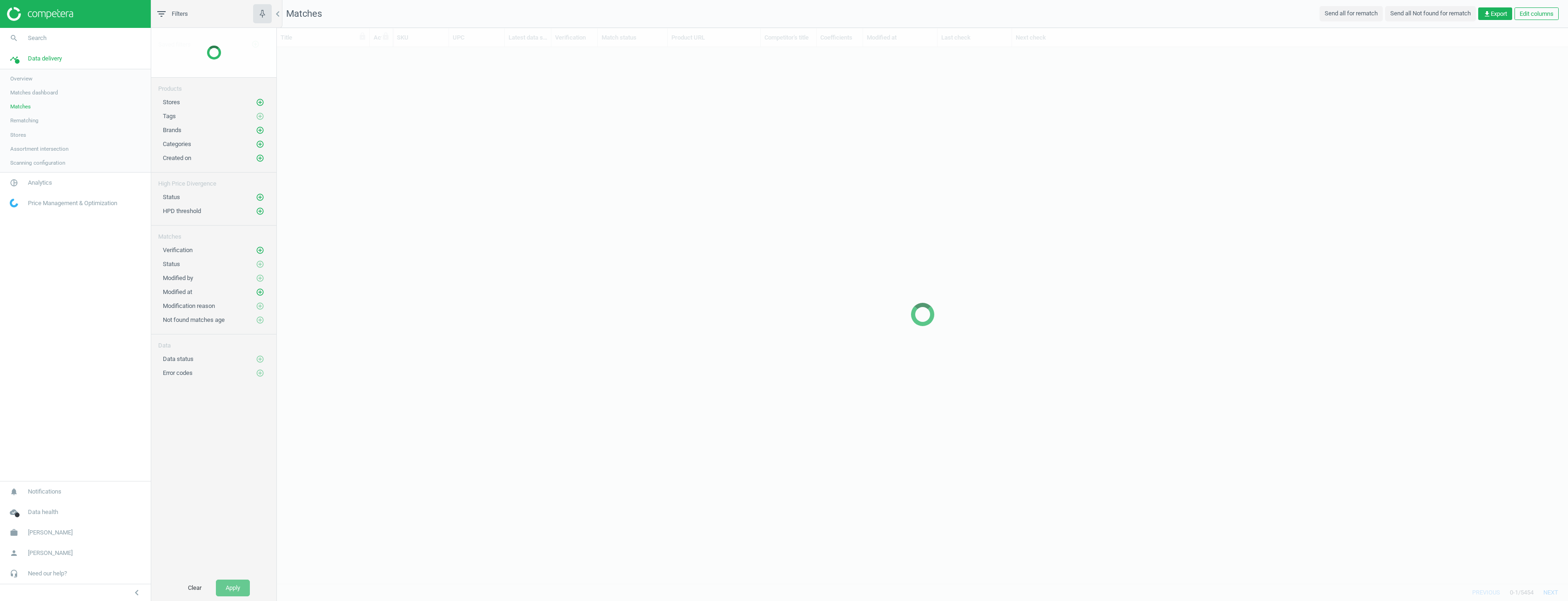
scroll to position [529, 1284]
